Goal: Transaction & Acquisition: Purchase product/service

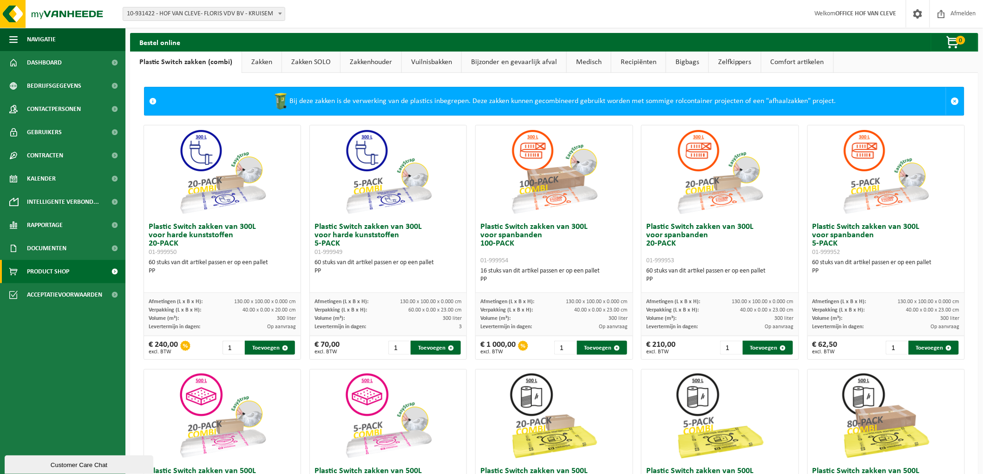
click at [262, 59] on link "Zakken" at bounding box center [261, 62] width 39 height 21
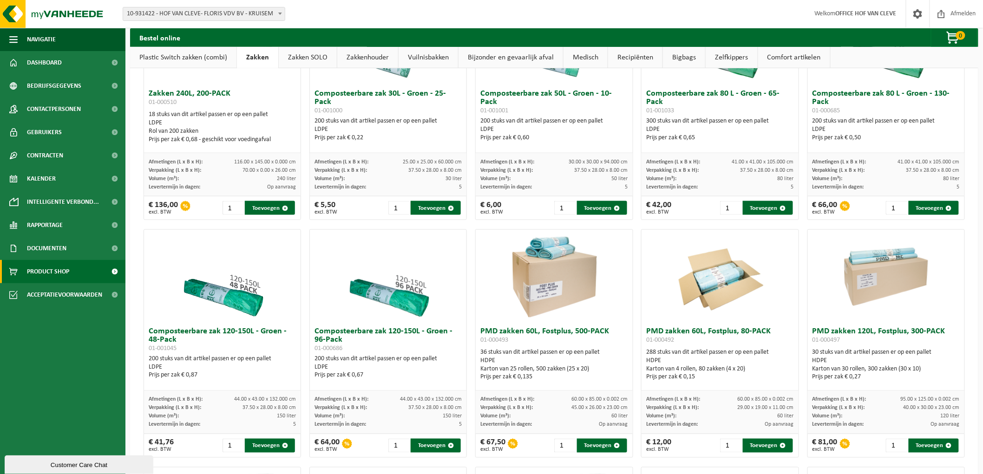
scroll to position [464, 0]
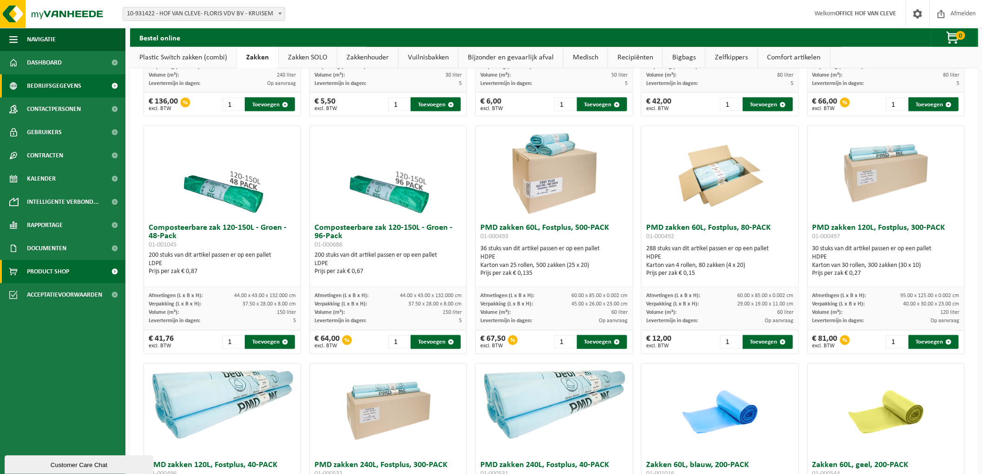
click at [114, 85] on span at bounding box center [114, 85] width 21 height 23
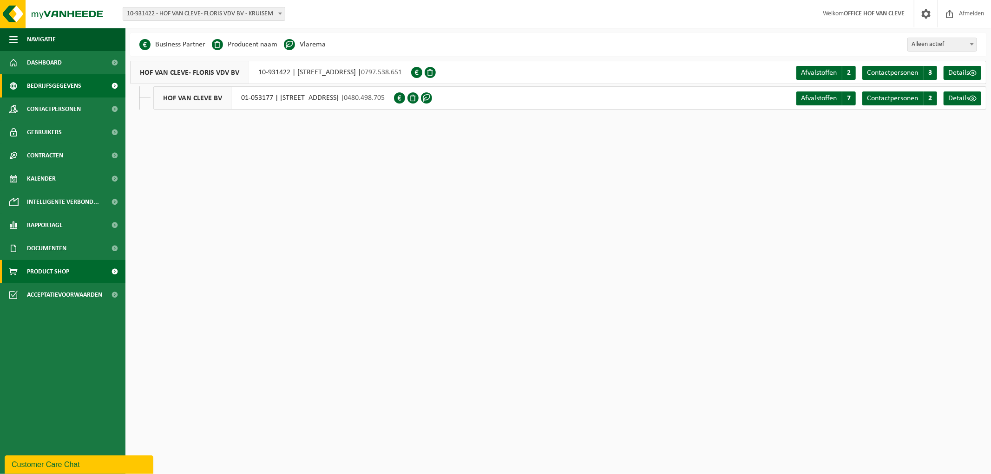
click at [99, 273] on link "Product Shop" at bounding box center [62, 271] width 125 height 23
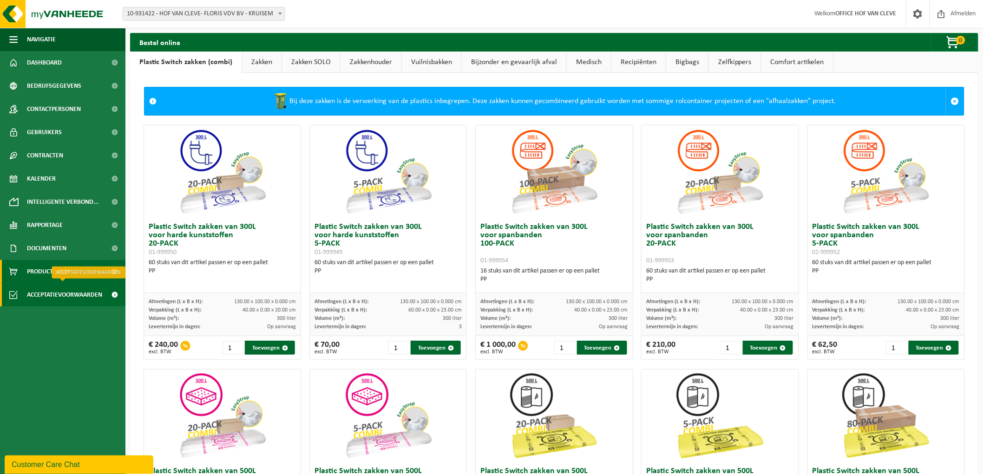
click at [46, 299] on span "Acceptatievoorwaarden" at bounding box center [64, 294] width 75 height 23
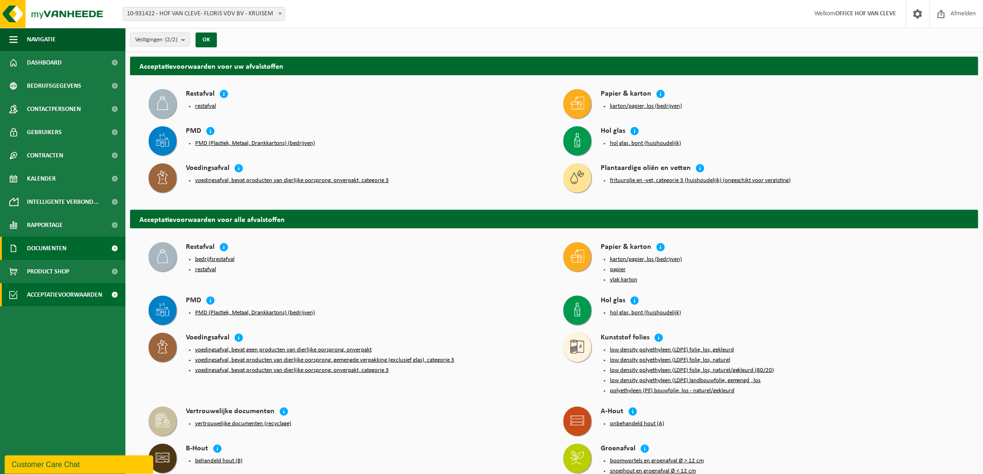
click at [52, 249] on span "Documenten" at bounding box center [46, 248] width 39 height 23
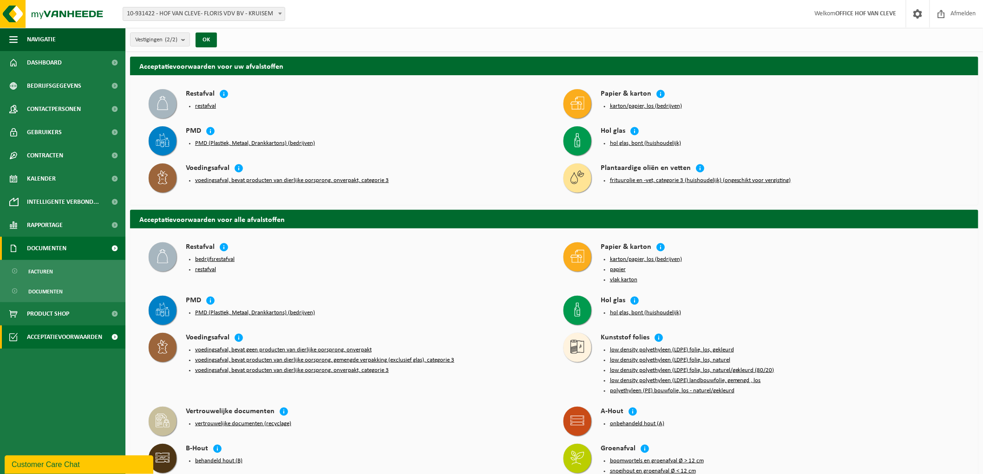
click at [118, 248] on span at bounding box center [114, 248] width 21 height 23
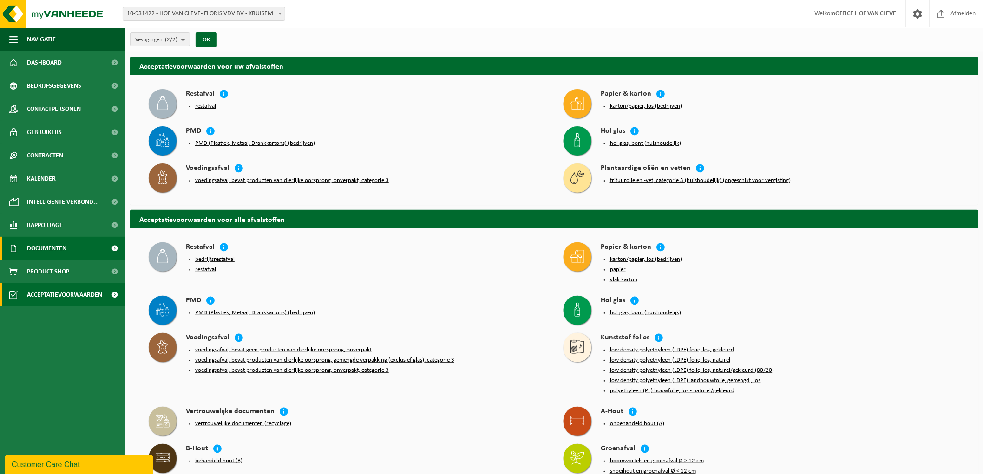
click at [115, 249] on span at bounding box center [114, 248] width 21 height 23
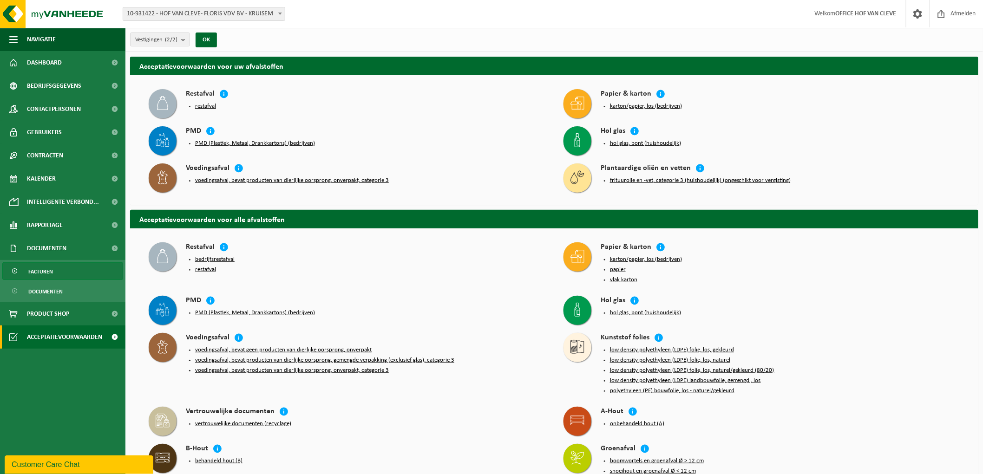
click at [56, 274] on link "Facturen" at bounding box center [62, 271] width 121 height 18
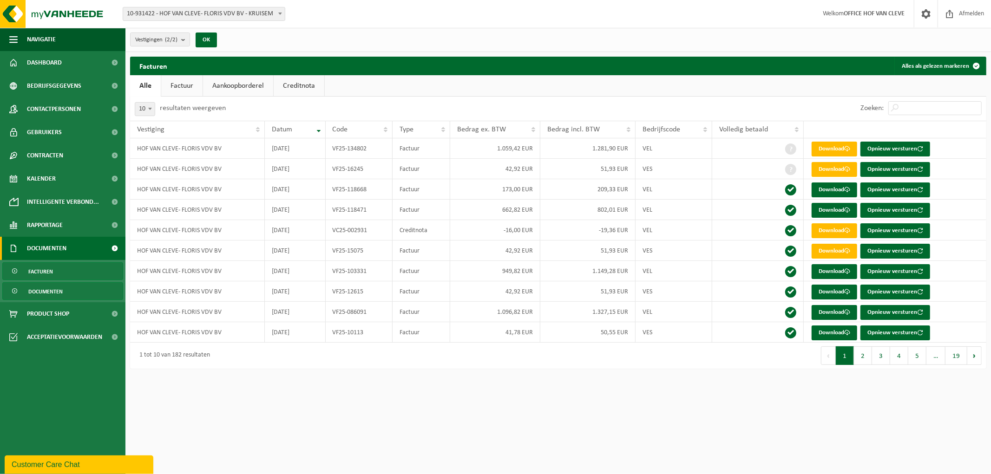
click at [65, 287] on link "Documenten" at bounding box center [62, 291] width 121 height 18
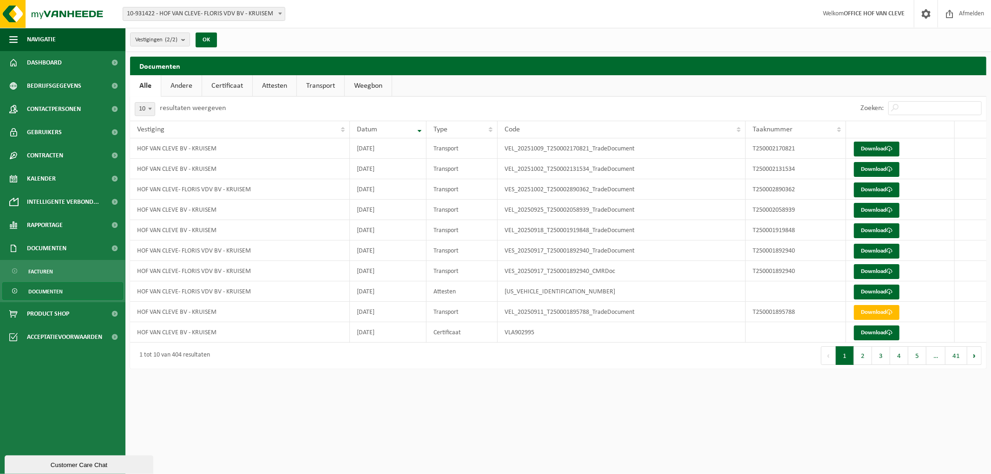
click at [193, 86] on link "Andere" at bounding box center [181, 85] width 40 height 21
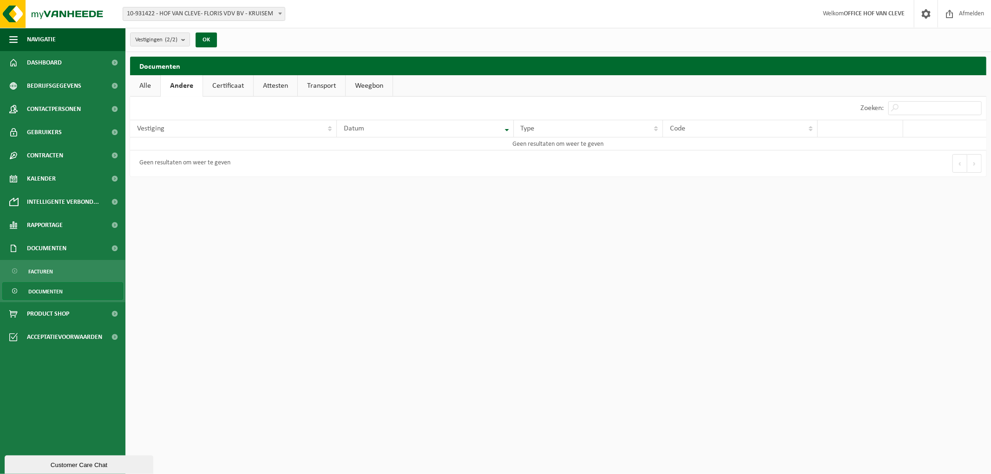
click at [231, 86] on link "Certificaat" at bounding box center [228, 85] width 50 height 21
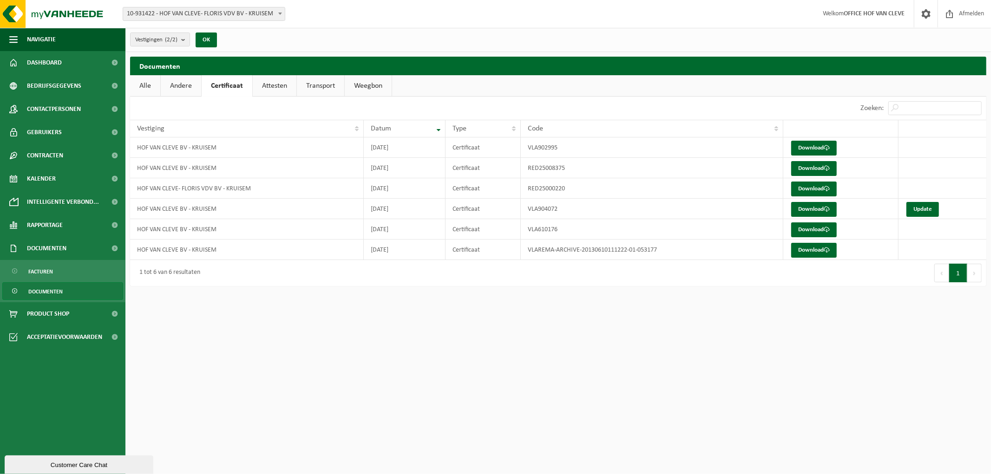
click at [280, 86] on link "Attesten" at bounding box center [275, 85] width 44 height 21
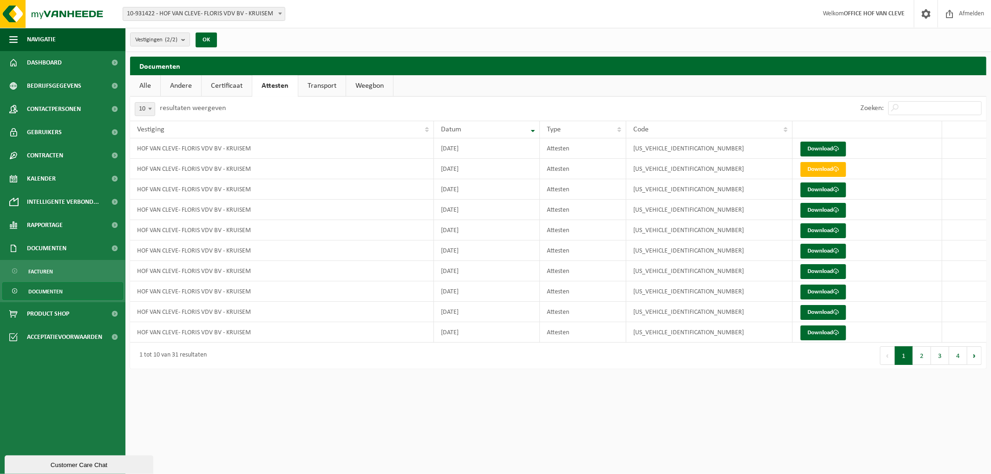
click at [317, 89] on link "Transport" at bounding box center [321, 85] width 47 height 21
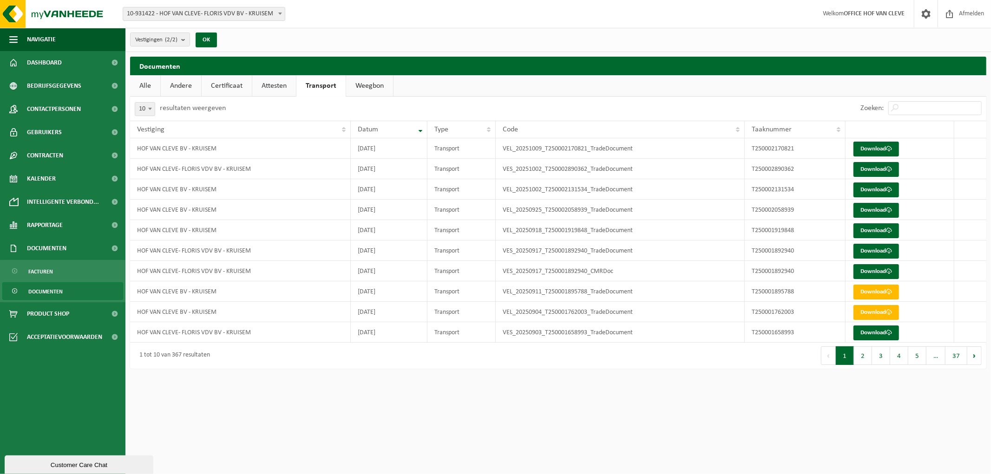
click at [142, 88] on link "Alle" at bounding box center [145, 85] width 30 height 21
click at [53, 252] on span "Documenten" at bounding box center [46, 248] width 39 height 23
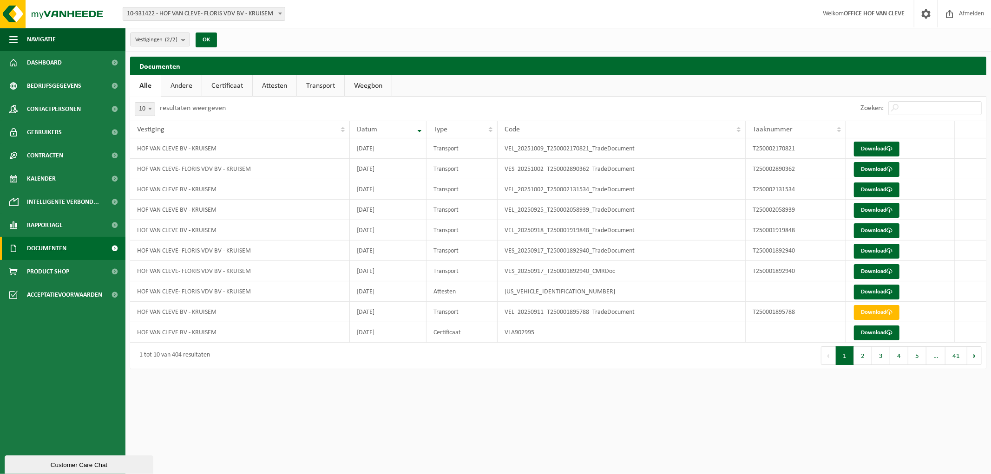
click at [58, 248] on span "Documenten" at bounding box center [46, 248] width 39 height 23
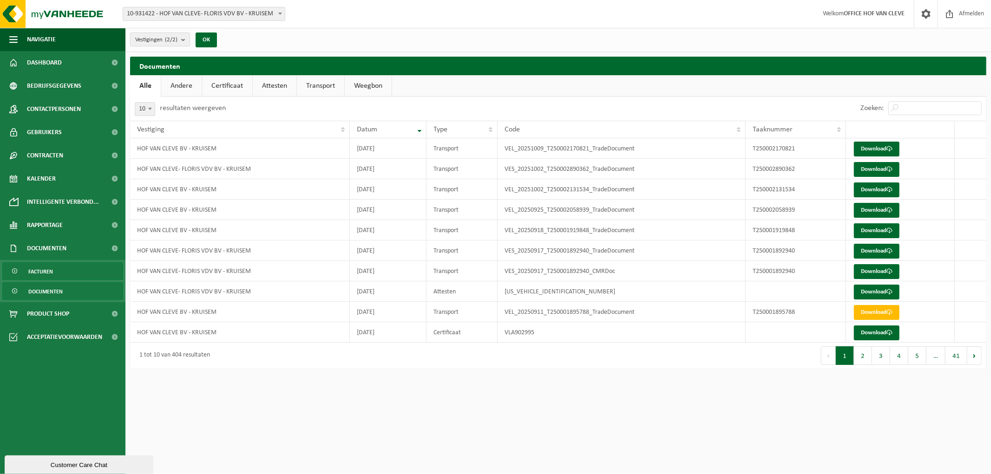
click at [57, 265] on link "Facturen" at bounding box center [62, 271] width 121 height 18
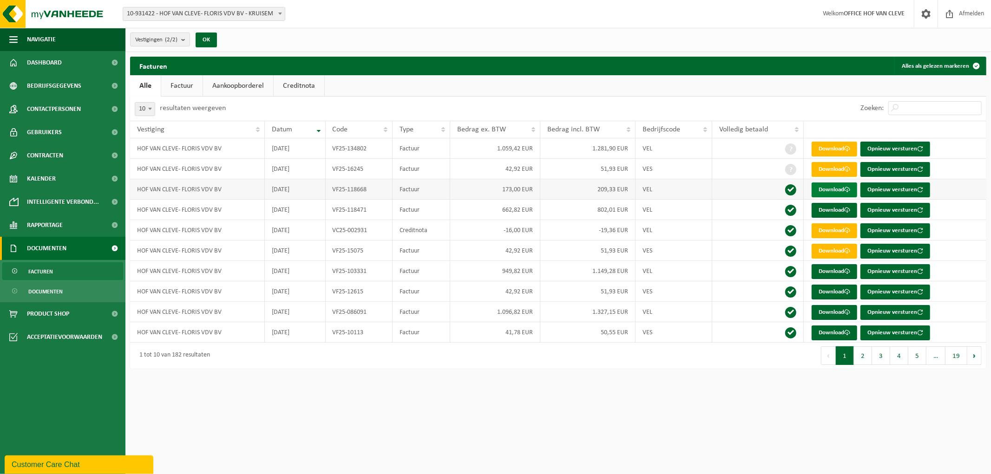
click at [833, 190] on link "Download" at bounding box center [834, 190] width 46 height 15
click at [830, 208] on link "Download" at bounding box center [834, 210] width 46 height 15
click at [839, 248] on link "Download" at bounding box center [834, 251] width 46 height 15
click at [835, 295] on link "Download" at bounding box center [834, 292] width 46 height 15
click at [866, 355] on button "2" at bounding box center [863, 355] width 18 height 19
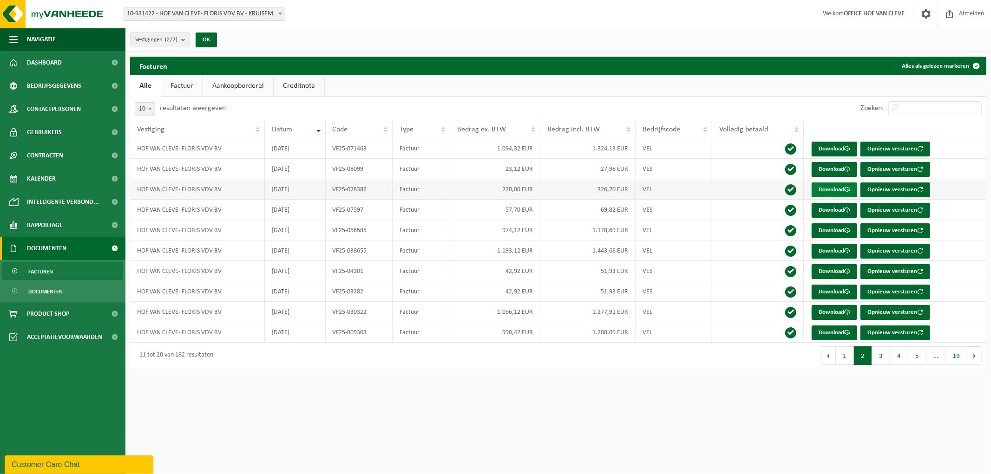
click at [834, 189] on link "Download" at bounding box center [834, 190] width 46 height 15
click at [835, 329] on link "Download" at bounding box center [834, 333] width 46 height 15
click at [876, 360] on button "3" at bounding box center [881, 355] width 18 height 19
click at [828, 183] on link "Download" at bounding box center [834, 190] width 46 height 15
click at [820, 165] on link "Download" at bounding box center [834, 169] width 46 height 15
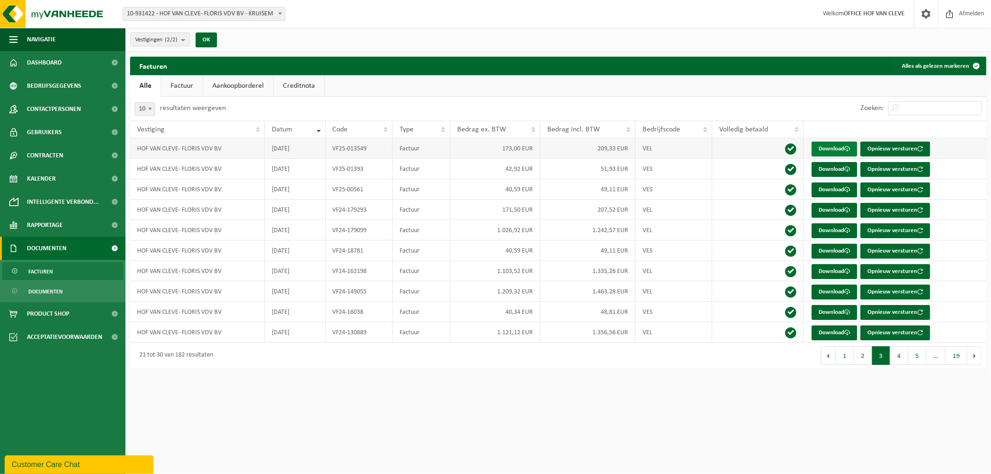
click at [830, 145] on link "Download" at bounding box center [834, 149] width 46 height 15
click at [825, 331] on link "Download" at bounding box center [834, 333] width 46 height 15
click at [56, 67] on span "Dashboard" at bounding box center [44, 62] width 35 height 23
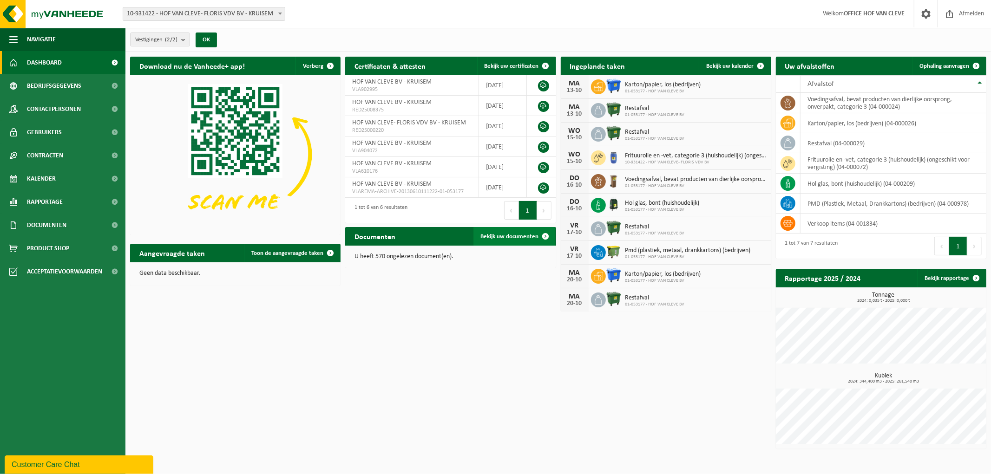
click at [516, 239] on span "Bekijk uw documenten" at bounding box center [510, 237] width 58 height 6
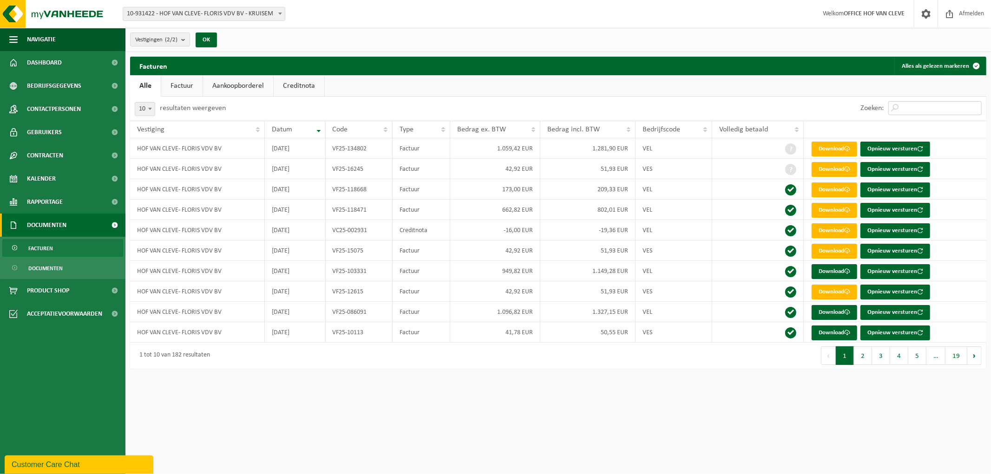
click at [917, 103] on input "Zoeken:" at bounding box center [934, 108] width 93 height 14
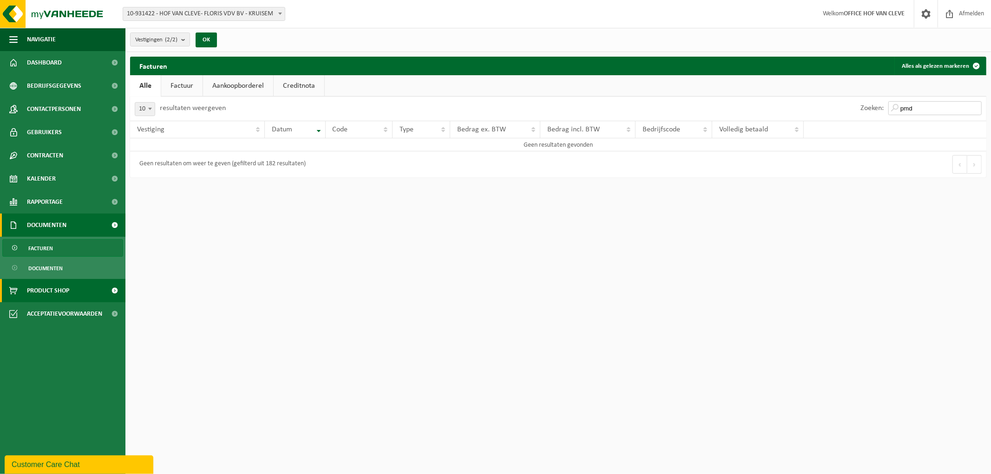
type input "pmd"
click at [81, 286] on link "Product Shop" at bounding box center [62, 290] width 125 height 23
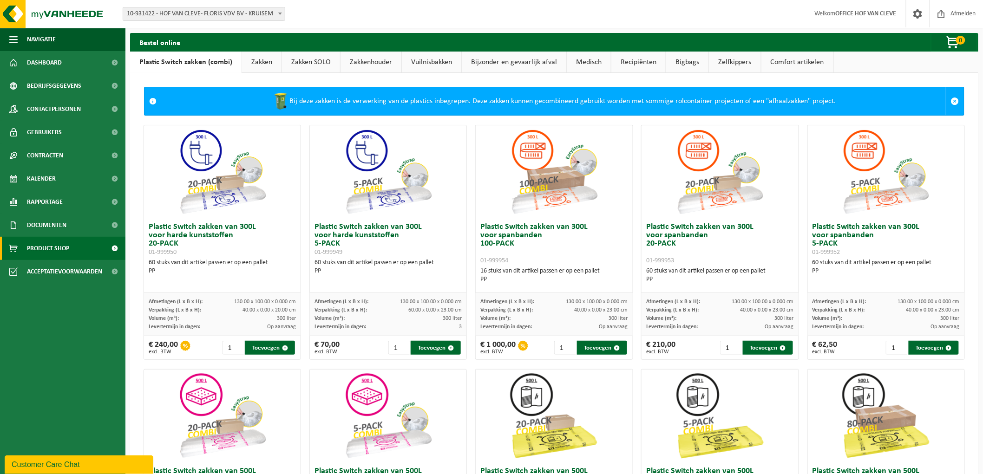
click at [259, 60] on link "Zakken" at bounding box center [261, 62] width 39 height 21
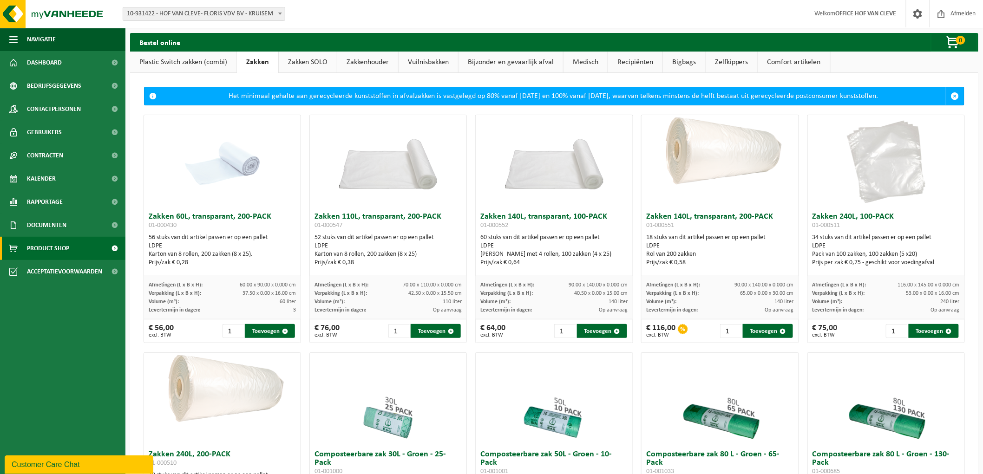
click at [183, 59] on link "Plastic Switch zakken (combi)" at bounding box center [183, 62] width 106 height 21
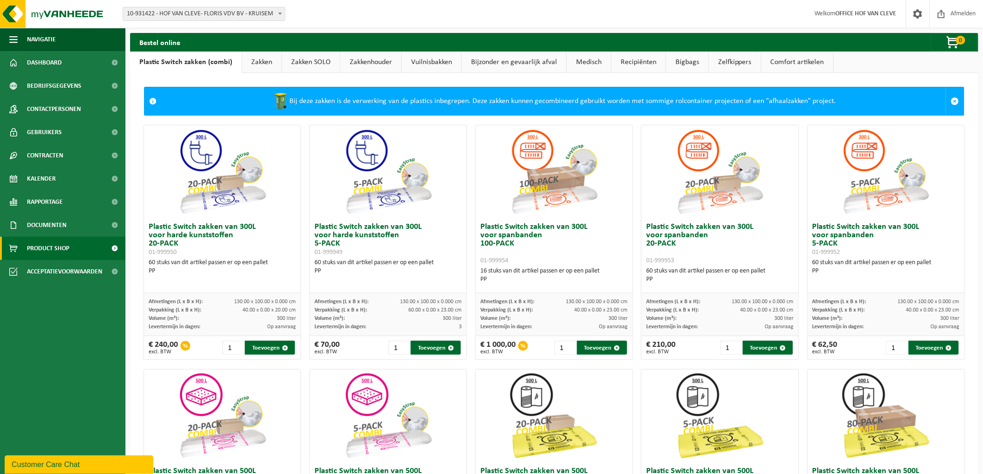
click at [260, 63] on link "Zakken" at bounding box center [261, 62] width 39 height 21
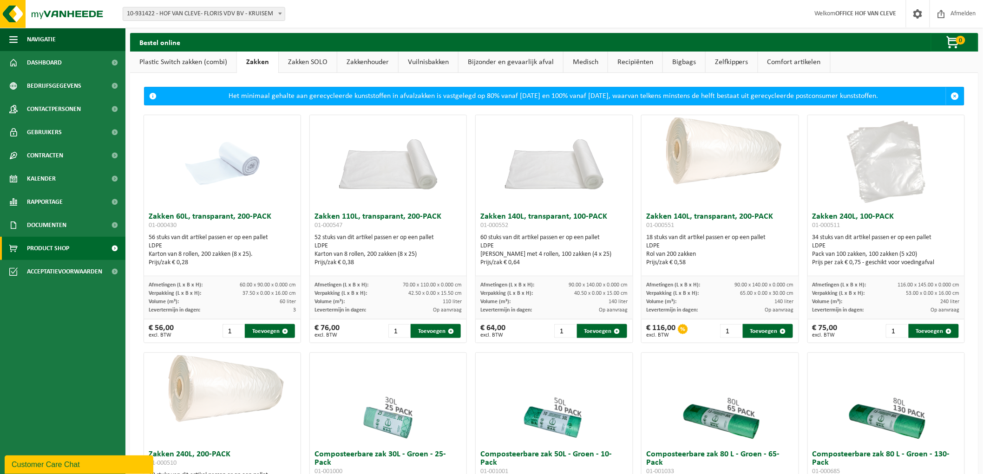
click at [294, 61] on link "Zakken SOLO" at bounding box center [308, 62] width 58 height 21
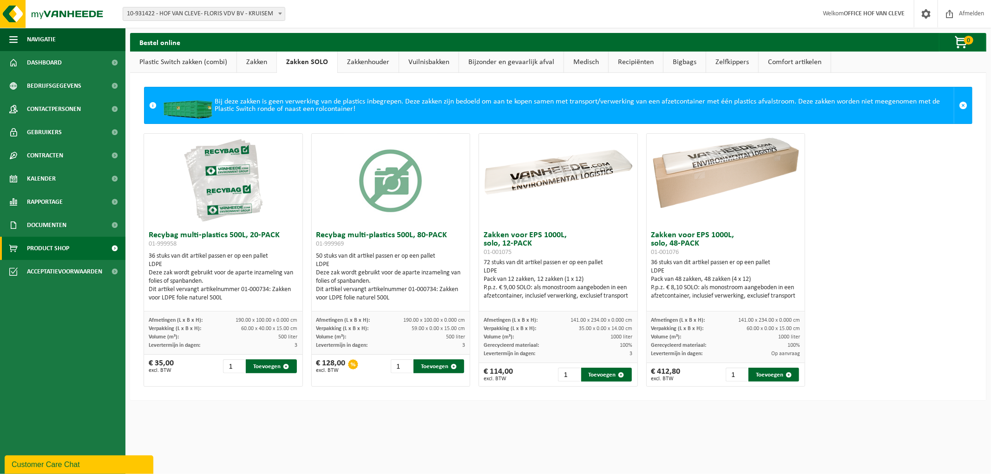
click at [257, 66] on link "Zakken" at bounding box center [256, 62] width 39 height 21
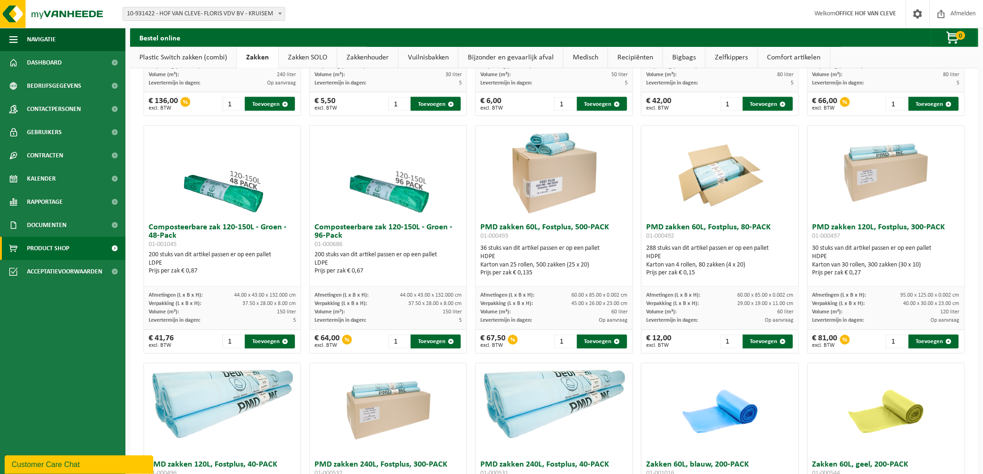
scroll to position [464, 0]
click at [920, 342] on button "Toevoegen" at bounding box center [933, 342] width 50 height 14
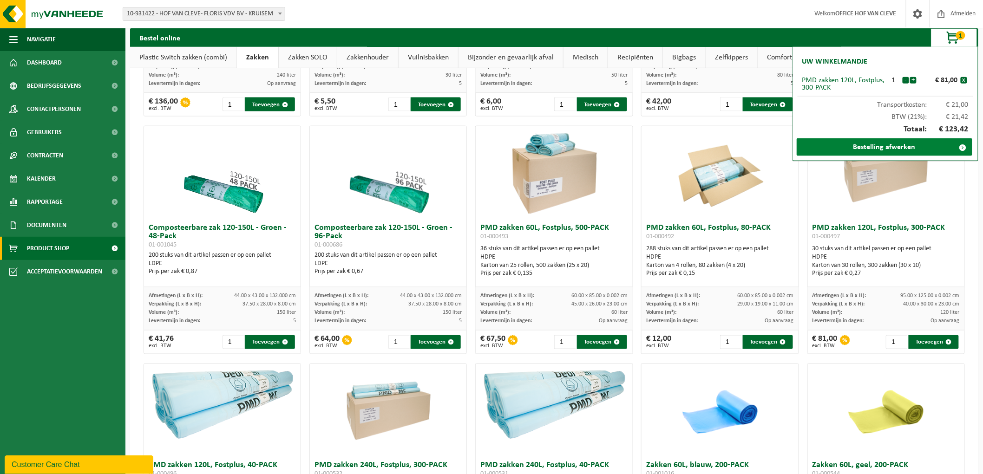
click at [909, 146] on link "Bestelling afwerken" at bounding box center [884, 147] width 176 height 18
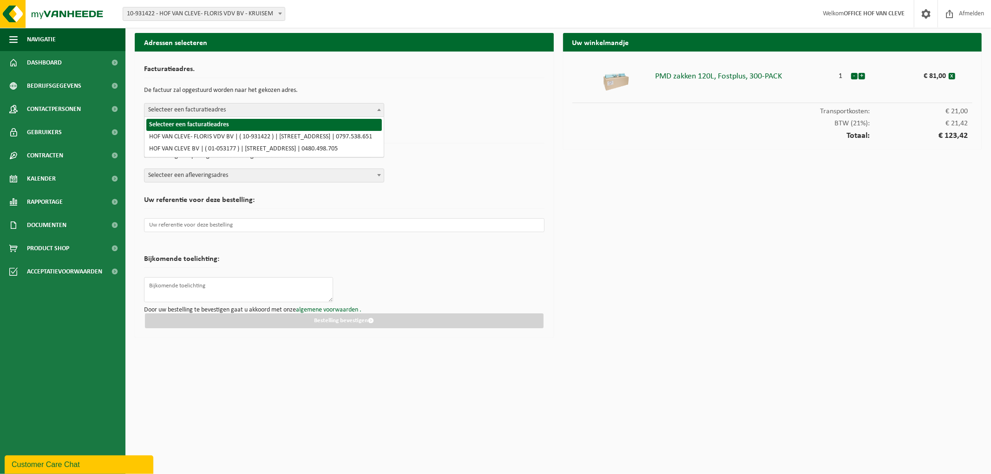
click at [206, 111] on span "Selecteer een facturatieadres" at bounding box center [263, 110] width 239 height 13
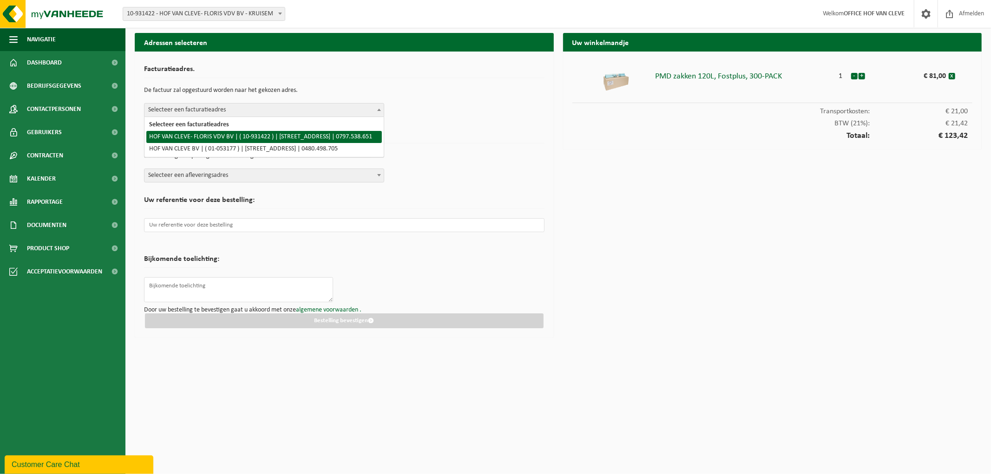
select select "134734"
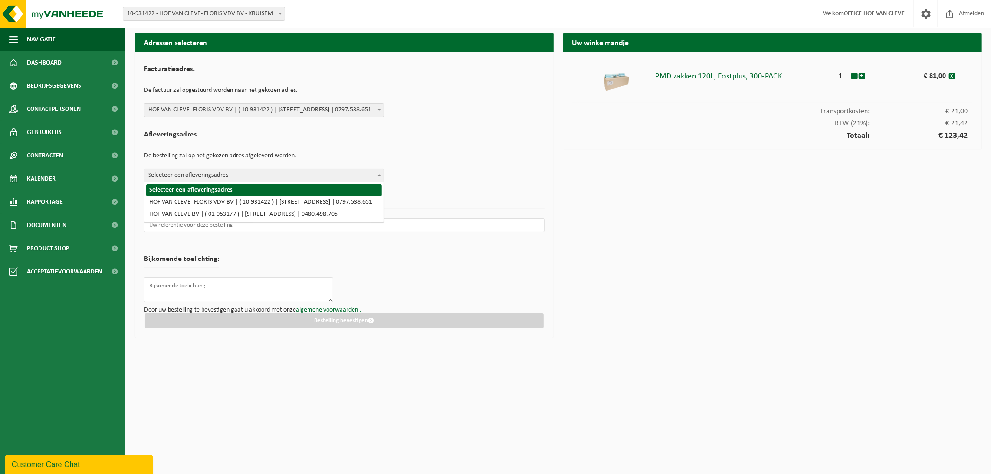
click at [202, 171] on span "Selecteer een afleveringsadres" at bounding box center [263, 175] width 239 height 13
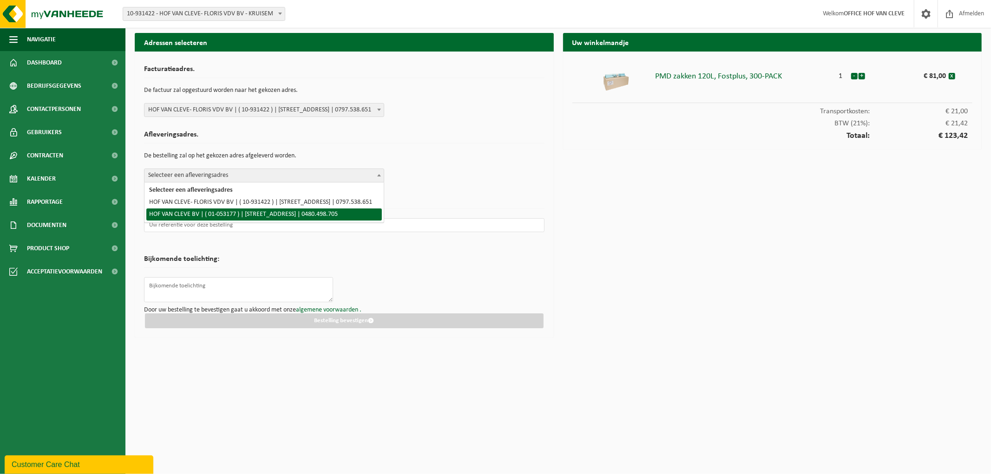
select select "134734"
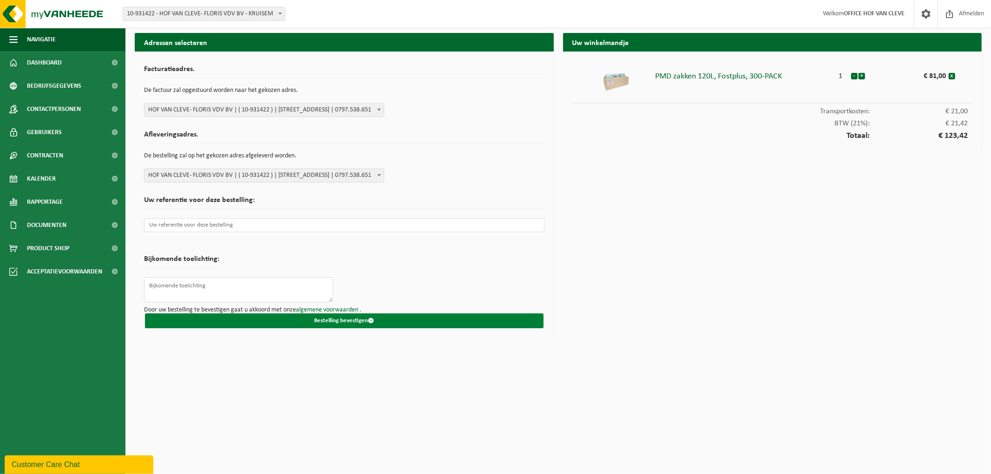
click at [294, 318] on button "Bestelling bevestigen" at bounding box center [344, 320] width 398 height 15
